Goal: Task Accomplishment & Management: Complete application form

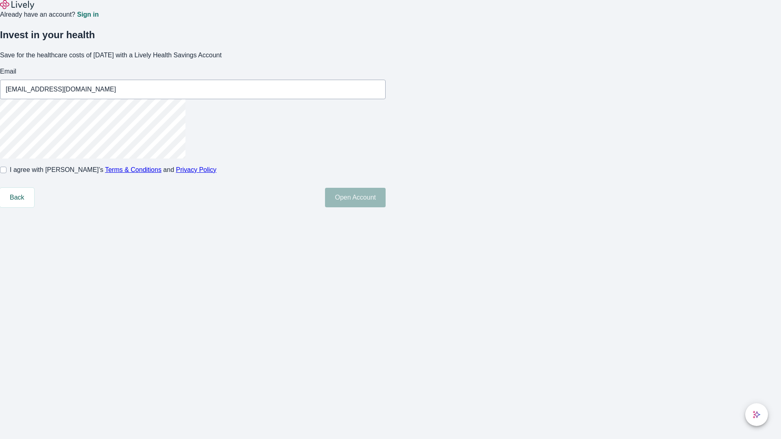
click at [7, 173] on input "I agree with Lively’s Terms & Conditions and Privacy Policy" at bounding box center [3, 170] width 7 height 7
checkbox input "true"
click at [386, 207] on button "Open Account" at bounding box center [355, 198] width 61 height 20
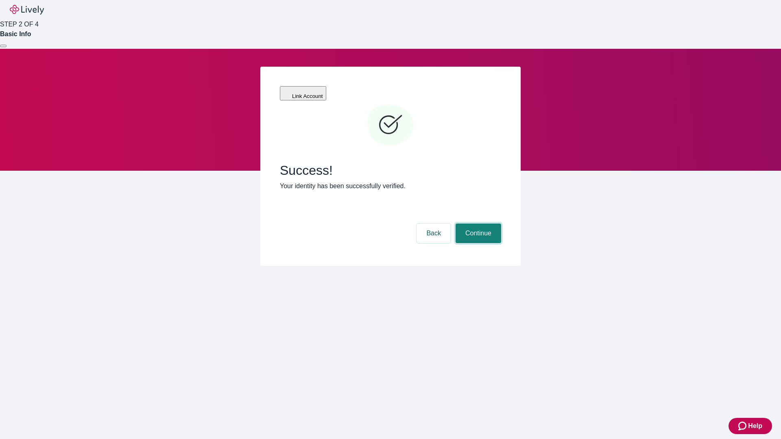
click at [477, 224] on button "Continue" at bounding box center [479, 234] width 46 height 20
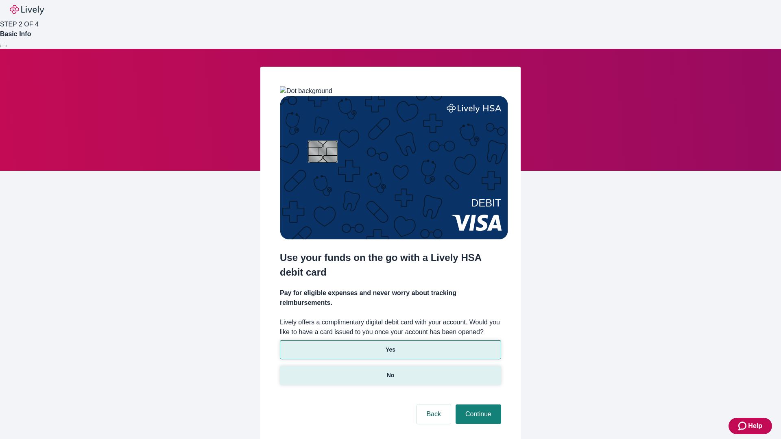
click at [390, 371] on p "No" at bounding box center [391, 375] width 8 height 9
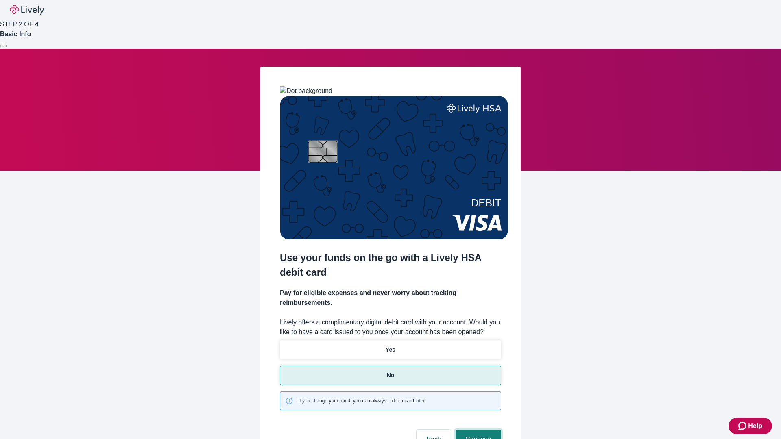
click at [477, 430] on button "Continue" at bounding box center [479, 440] width 46 height 20
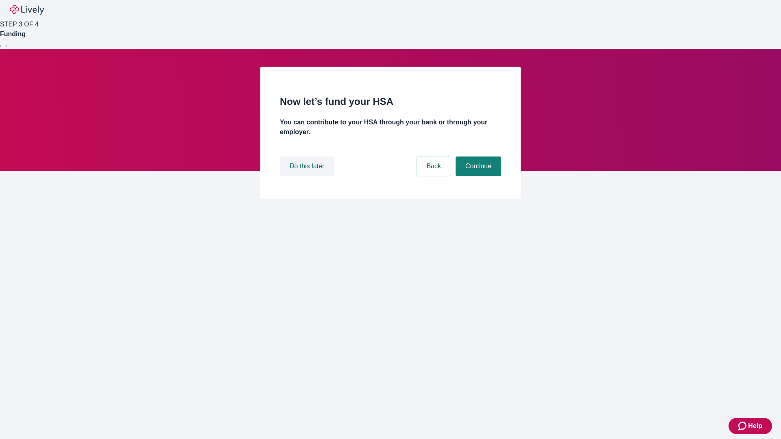
click at [308, 176] on button "Do this later" at bounding box center [307, 167] width 54 height 20
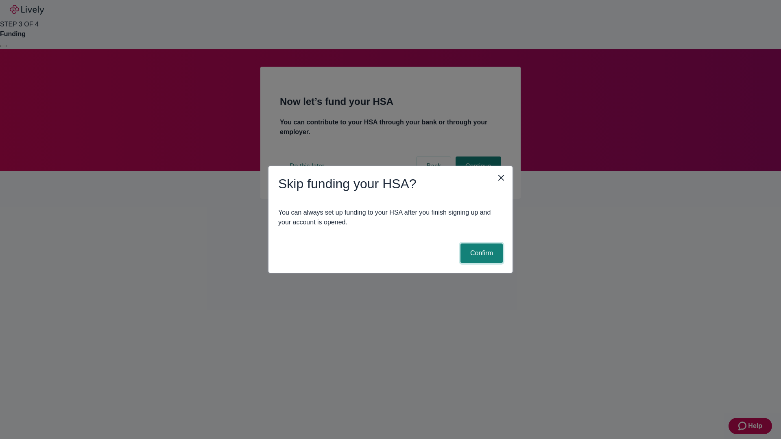
click at [480, 253] on button "Confirm" at bounding box center [482, 254] width 42 height 20
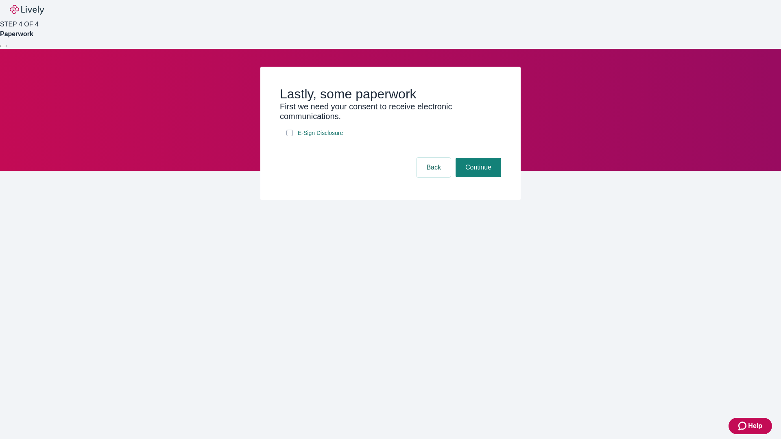
click at [290, 136] on input "E-Sign Disclosure" at bounding box center [289, 133] width 7 height 7
checkbox input "true"
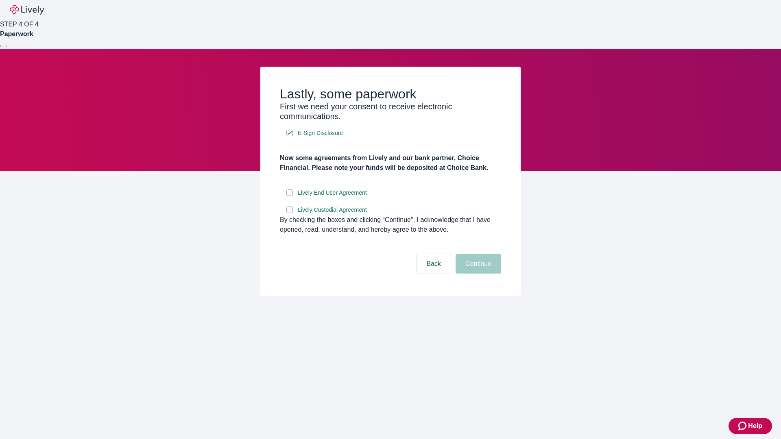
click at [290, 196] on input "Lively End User Agreement" at bounding box center [289, 193] width 7 height 7
checkbox input "true"
click at [290, 213] on input "Lively Custodial Agreement" at bounding box center [289, 210] width 7 height 7
checkbox input "true"
click at [477, 274] on button "Continue" at bounding box center [479, 264] width 46 height 20
